Goal: Information Seeking & Learning: Learn about a topic

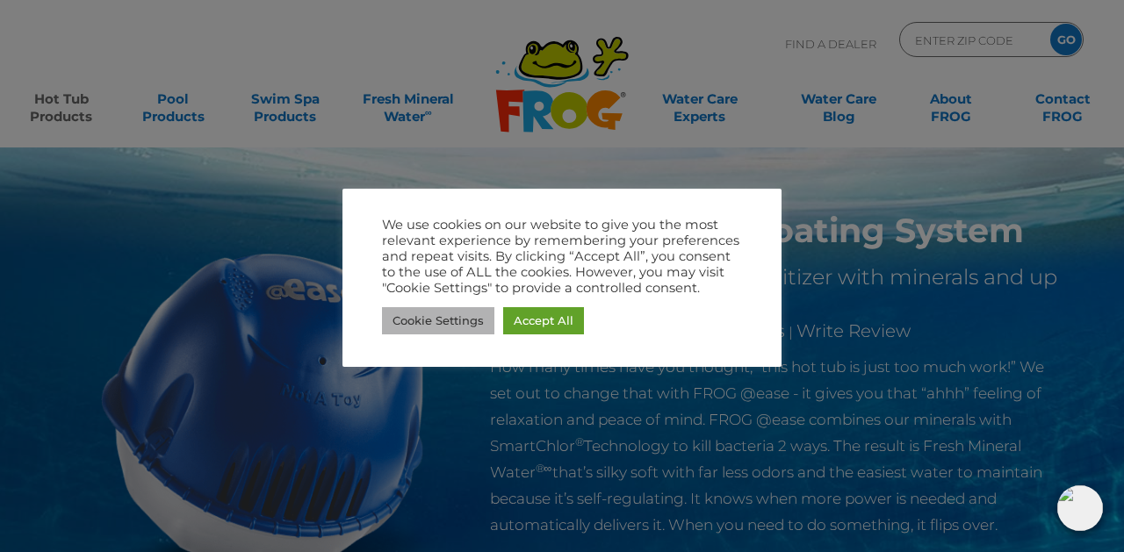
click at [466, 317] on link "Cookie Settings" at bounding box center [438, 320] width 112 height 27
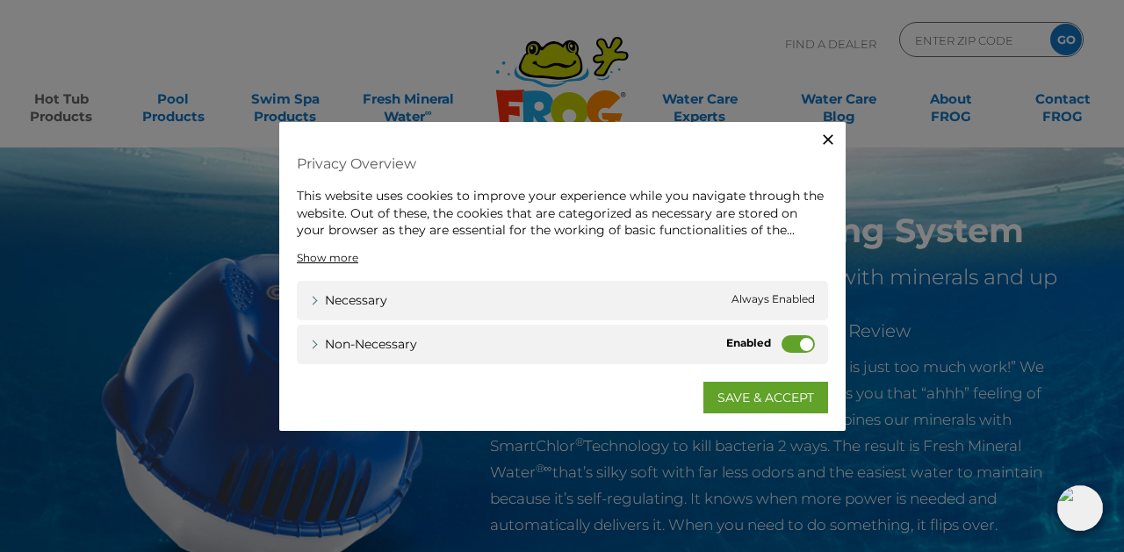
click at [793, 342] on label "Non-necessary" at bounding box center [798, 344] width 33 height 18
click at [0, 0] on input "Non-necessary" at bounding box center [0, 0] width 0 height 0
click at [738, 390] on link "SAVE & ACCEPT" at bounding box center [765, 397] width 125 height 32
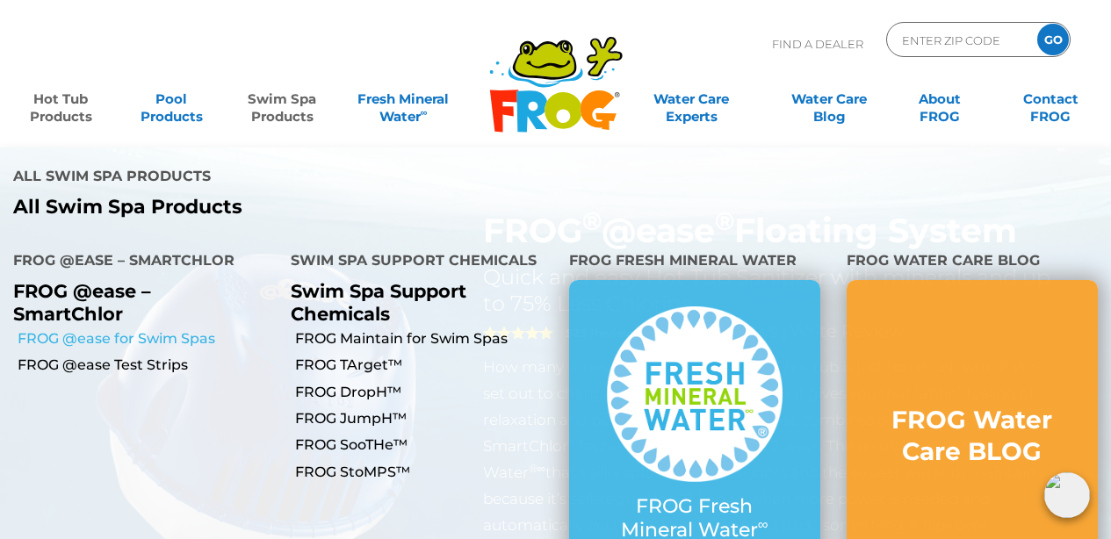
click at [75, 329] on link "FROG @ease for Swim Spas" at bounding box center [148, 338] width 260 height 19
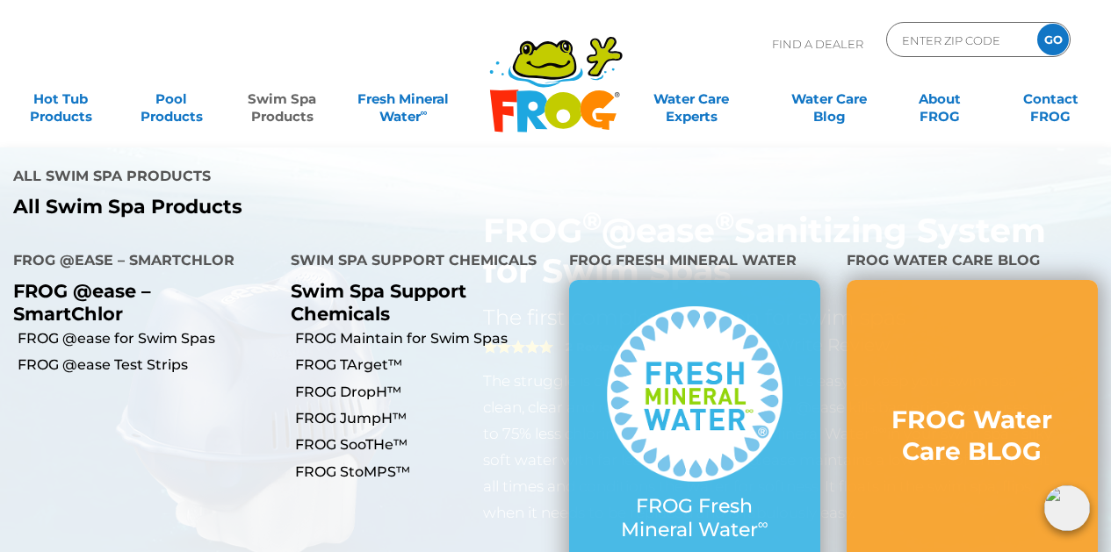
click at [271, 96] on link "Swim Spa Products" at bounding box center [282, 99] width 86 height 35
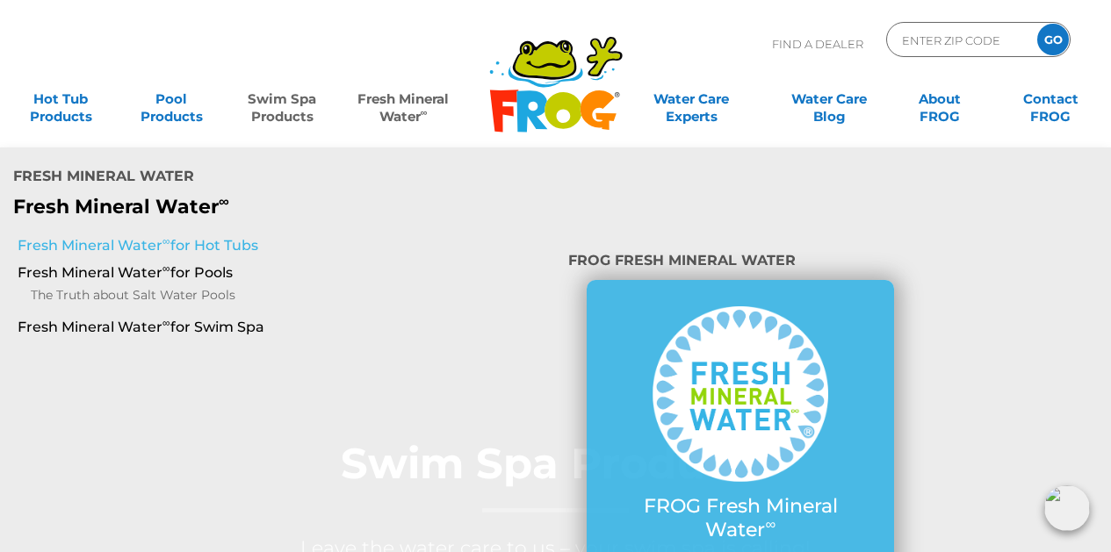
click at [220, 236] on link "Fresh Mineral Water ∞ for Hot Tubs" at bounding box center [194, 245] width 353 height 19
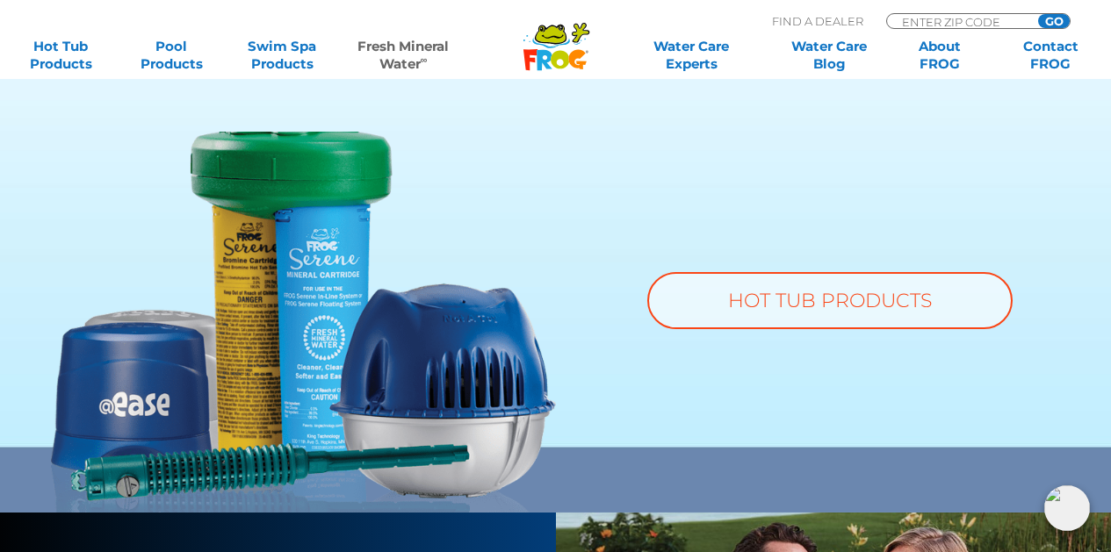
scroll to position [1319, 0]
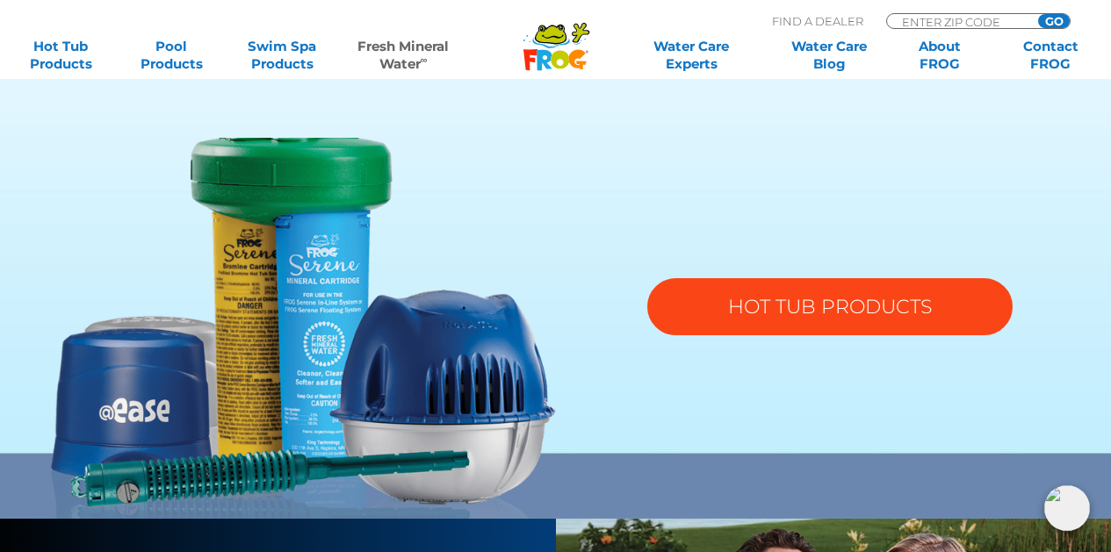
click at [882, 293] on link "HOT TUB PRODUCTS" at bounding box center [829, 306] width 365 height 57
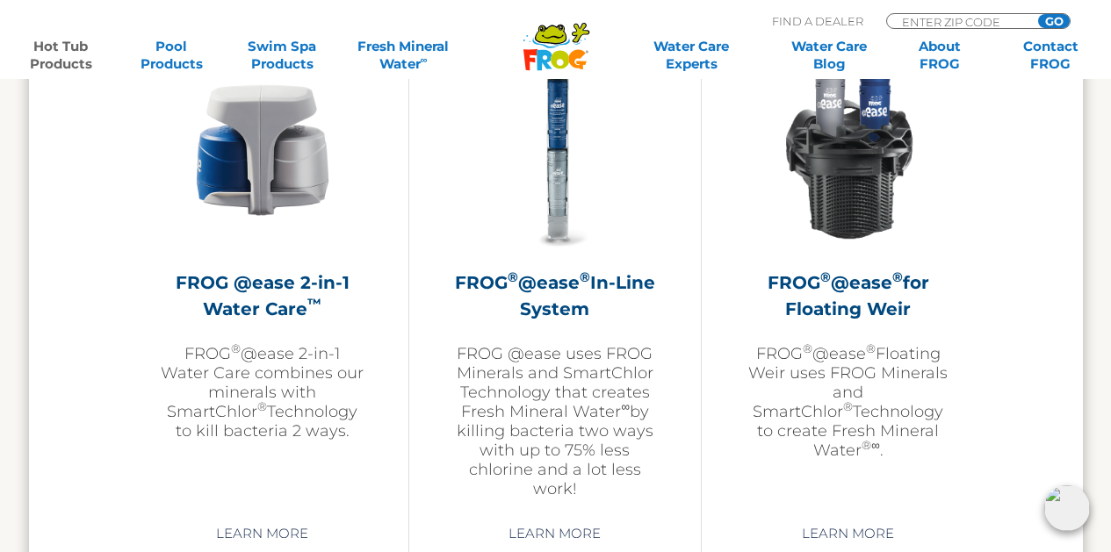
scroll to position [2565, 0]
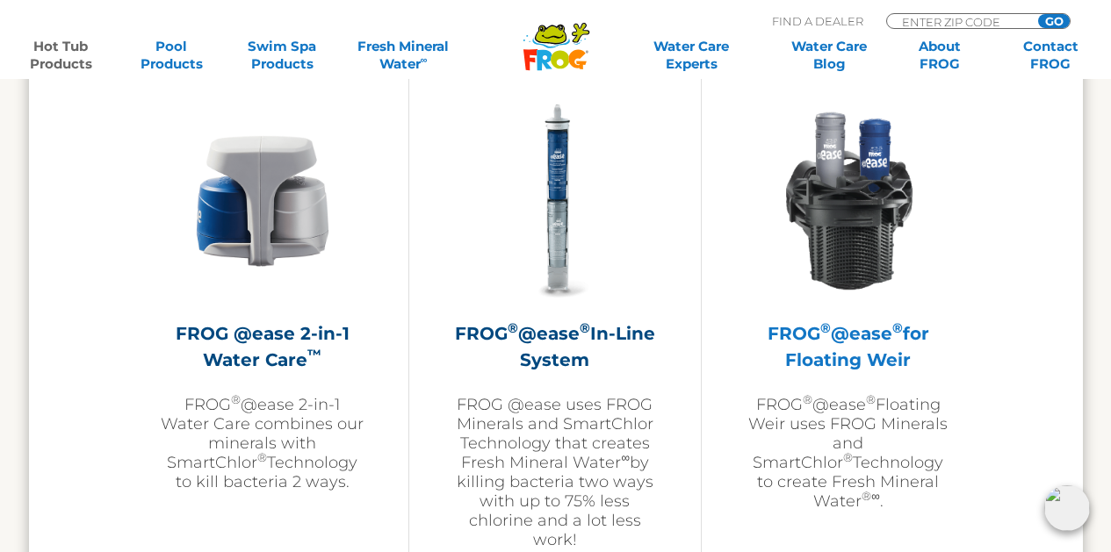
click at [861, 210] on img at bounding box center [848, 201] width 204 height 204
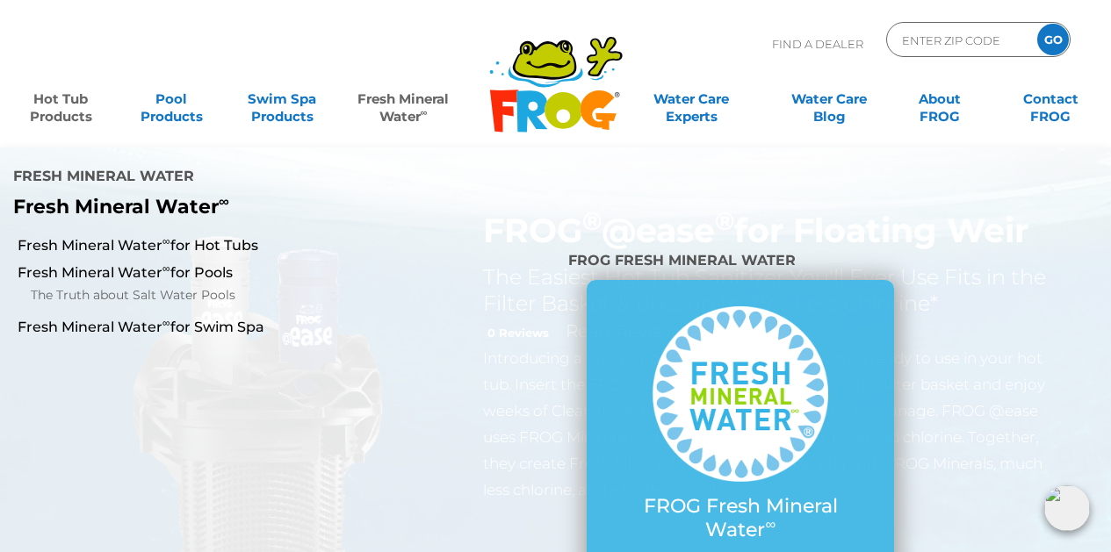
click at [402, 103] on link "Fresh Mineral Water ∞" at bounding box center [403, 99] width 108 height 35
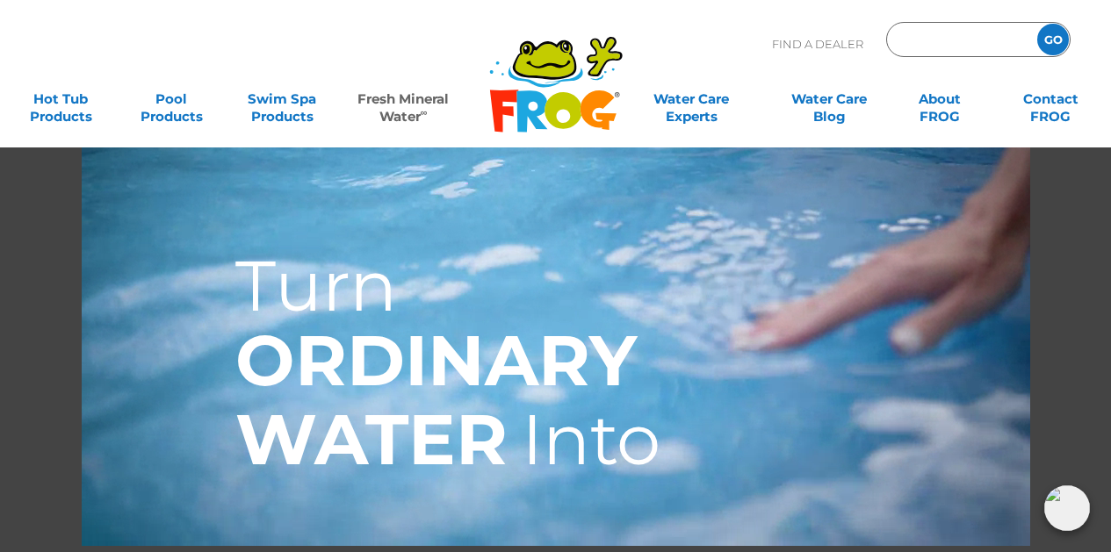
click at [953, 43] on input "Zip Code Form" at bounding box center [959, 39] width 119 height 25
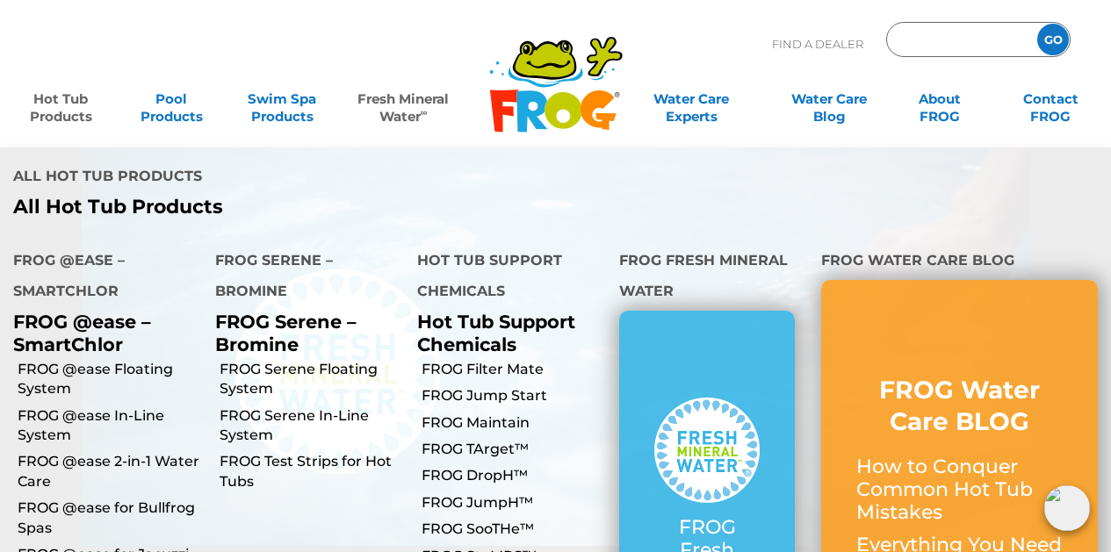
type input "ENTER ZIP CODE"
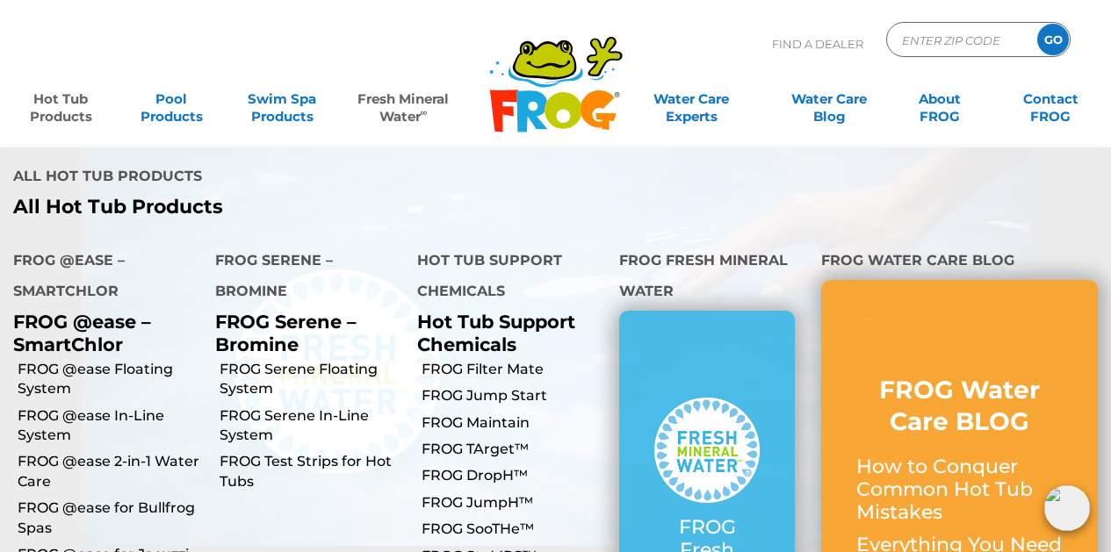
click at [52, 104] on link "Hot Tub Products" at bounding box center [61, 99] width 86 height 35
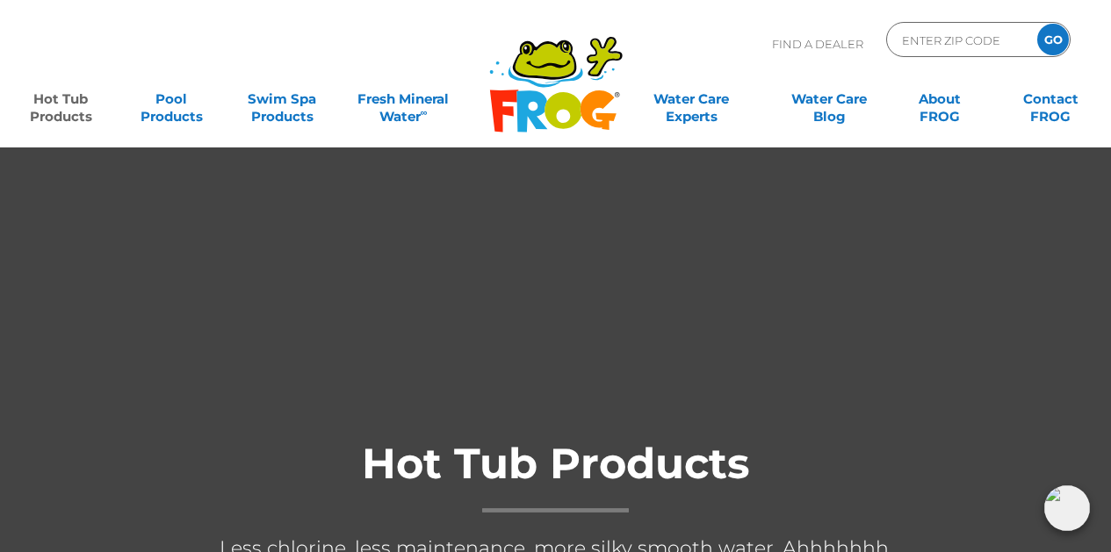
click at [52, 104] on link "Hot Tub Products" at bounding box center [61, 99] width 86 height 35
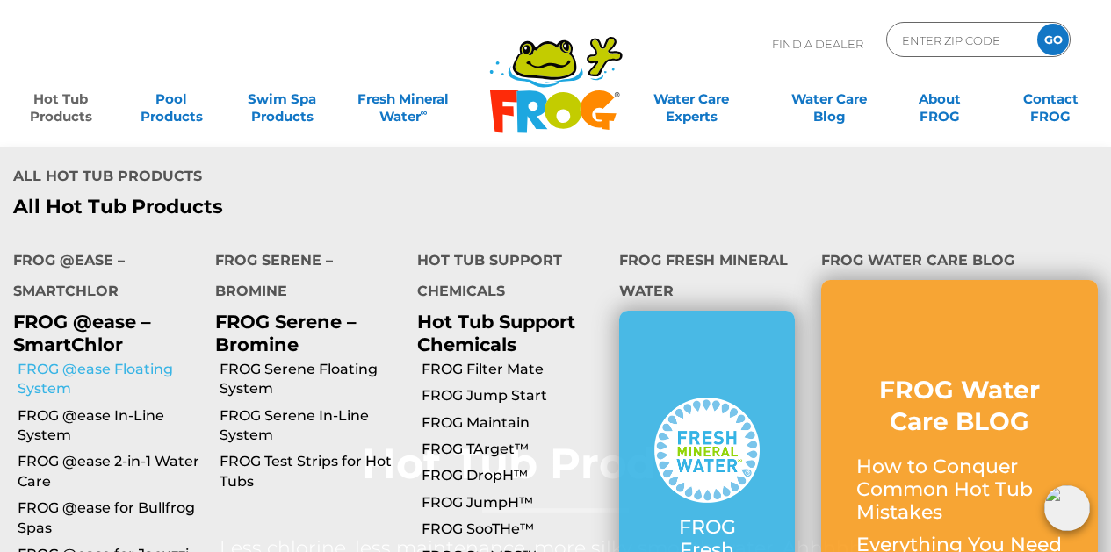
click at [63, 360] on link "FROG @ease Floating System" at bounding box center [110, 380] width 184 height 40
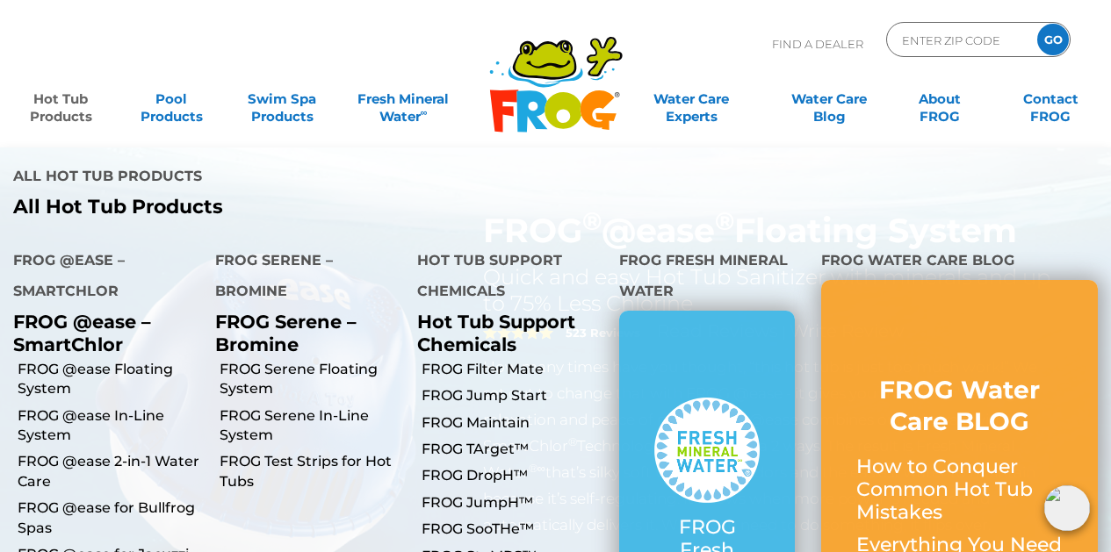
click at [52, 117] on link "Hot Tub Products" at bounding box center [61, 99] width 86 height 35
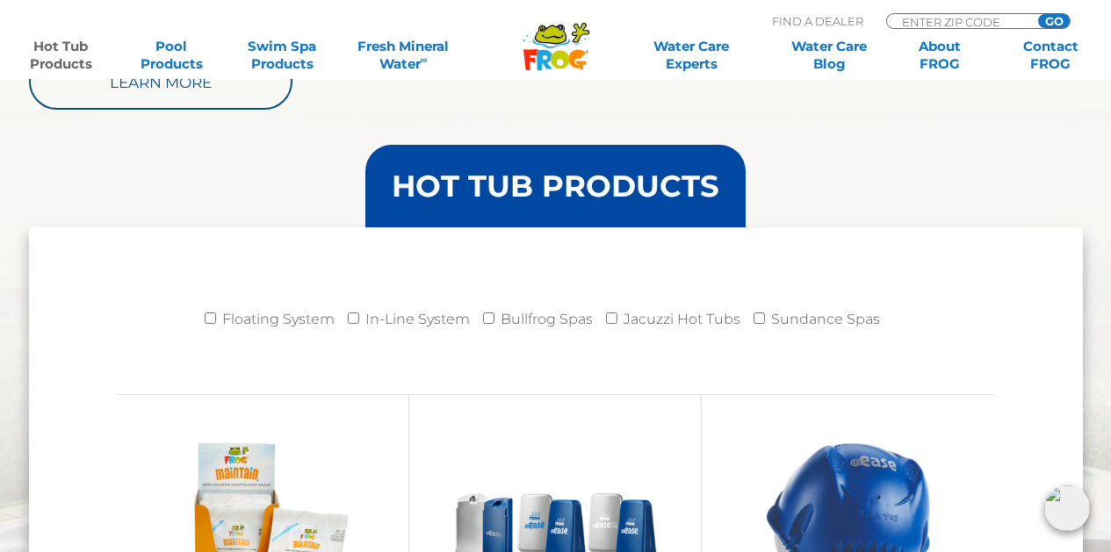
scroll to position [1694, 0]
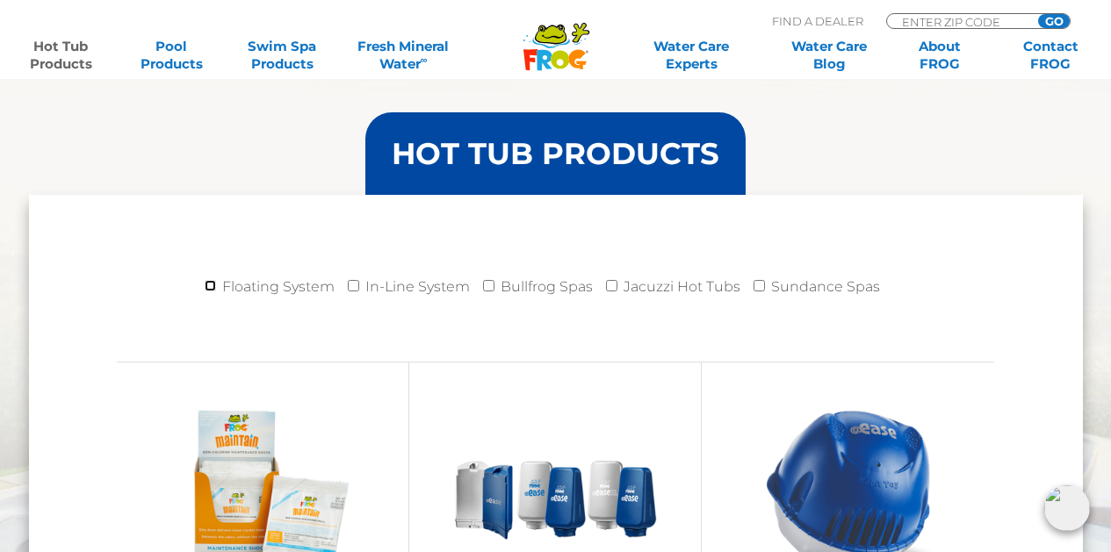
click at [211, 285] on input "Floating System" at bounding box center [210, 285] width 11 height 11
checkbox input "true"
